Goal: Task Accomplishment & Management: Use online tool/utility

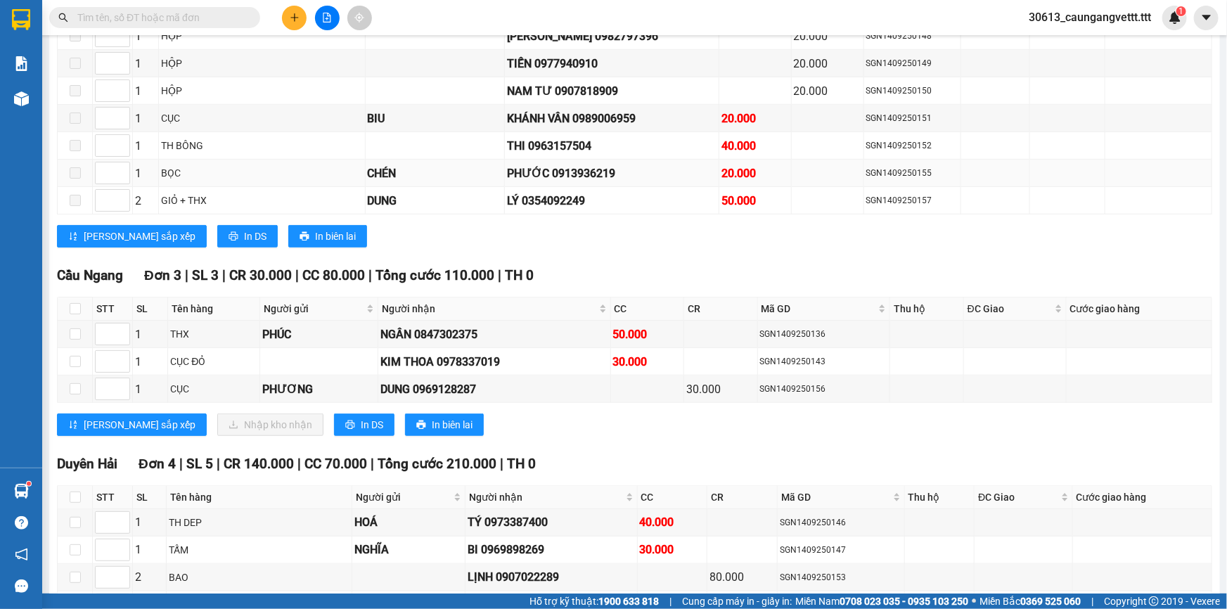
scroll to position [554, 0]
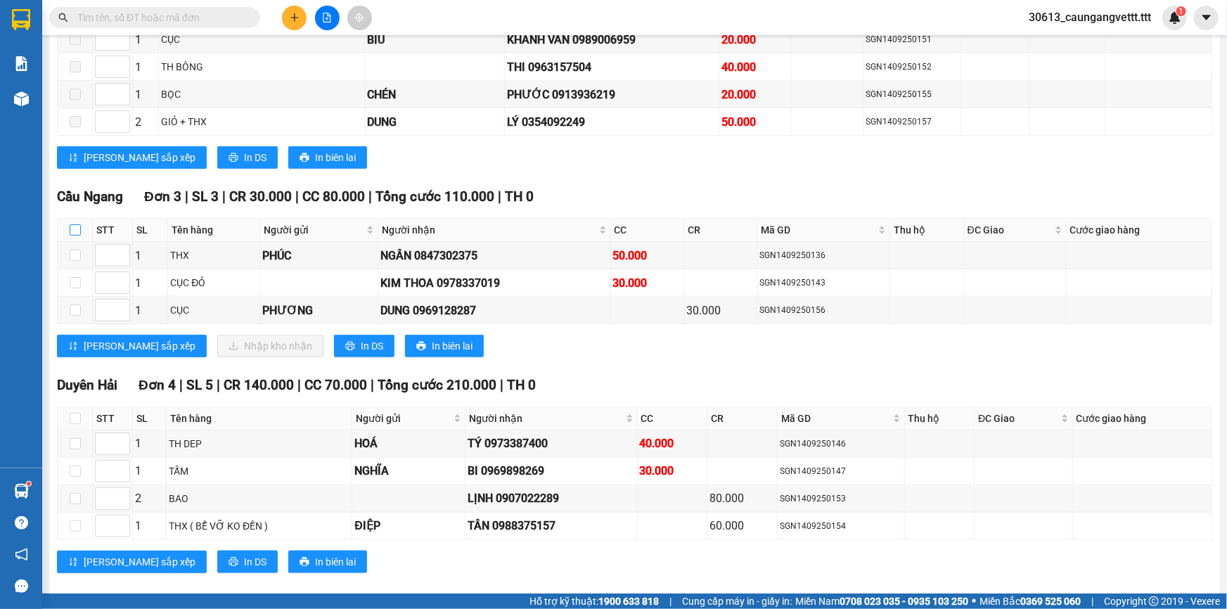
click at [73, 232] on input "checkbox" at bounding box center [75, 229] width 11 height 11
checkbox input "true"
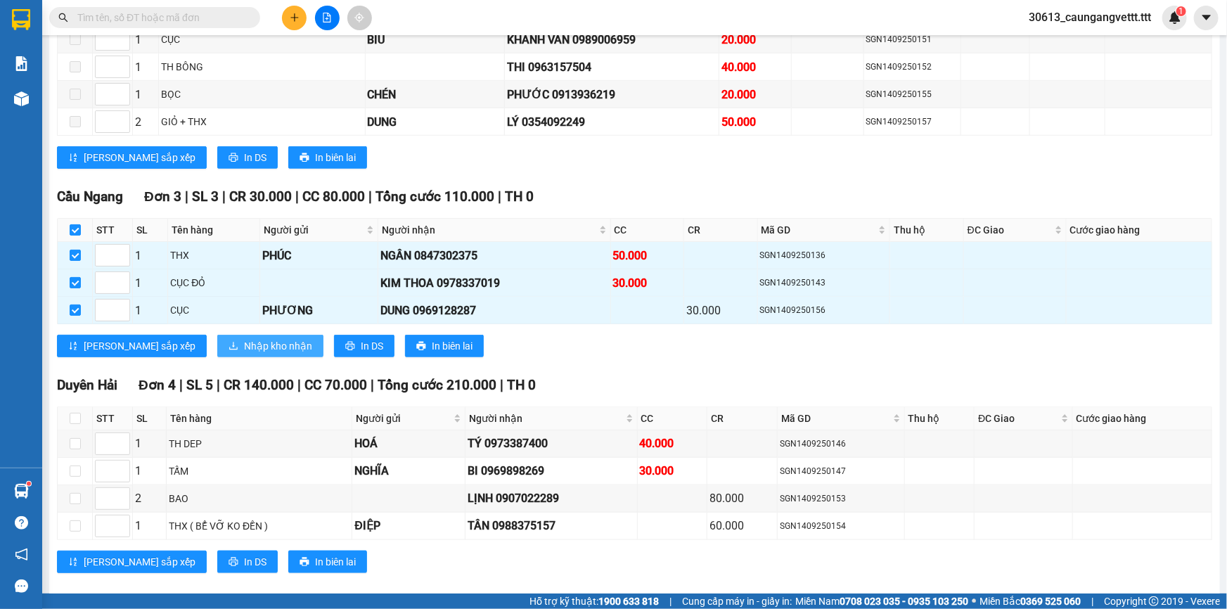
click at [244, 338] on span "Nhập kho nhận" at bounding box center [278, 345] width 68 height 15
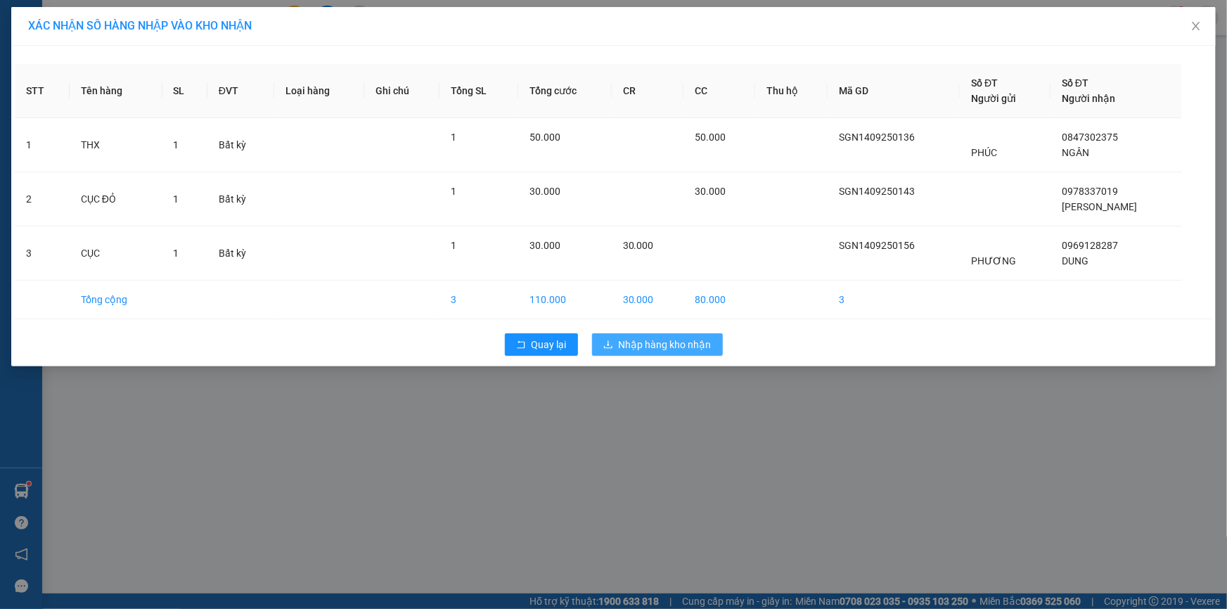
click at [654, 340] on span "Nhập hàng kho nhận" at bounding box center [665, 344] width 93 height 15
